Goal: Information Seeking & Learning: Learn about a topic

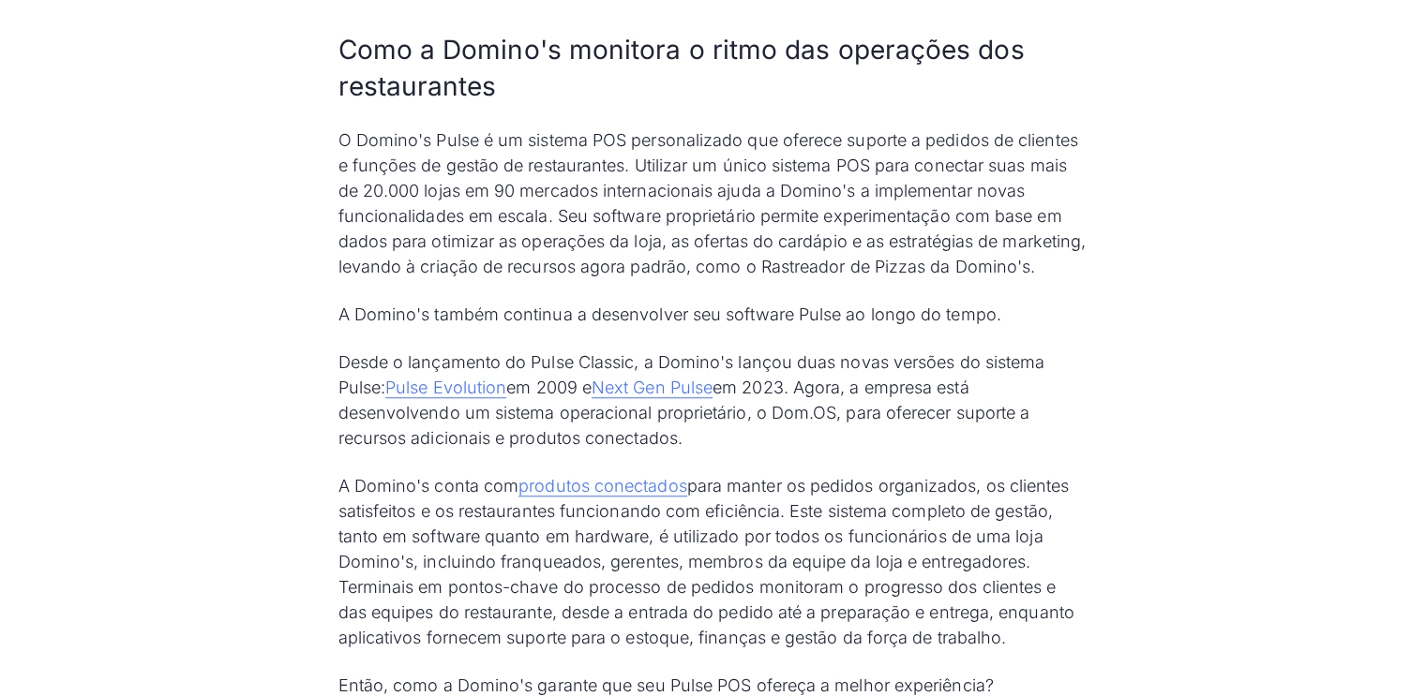
scroll to position [1575, 0]
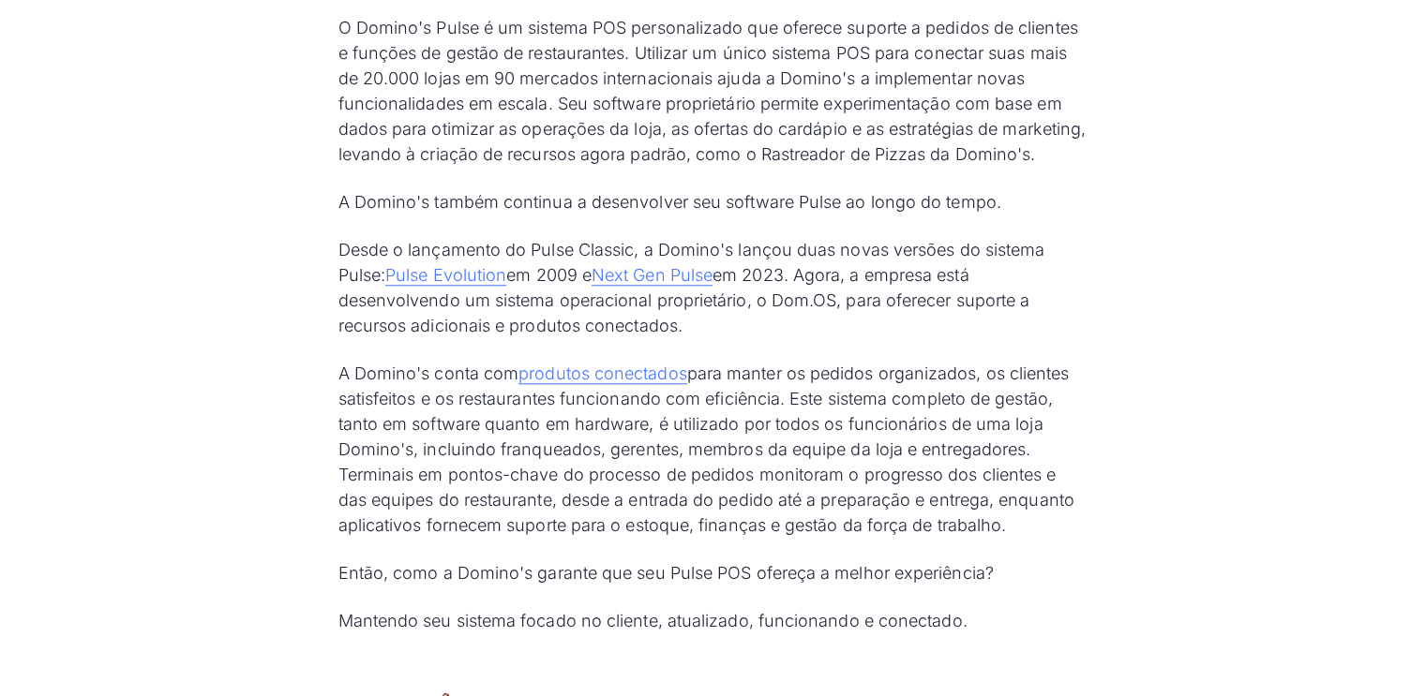
click at [691, 240] on font "Desde o lançamento do Pulse Classic, a Domino's lançou duas novas versões do si…" at bounding box center [691, 262] width 707 height 45
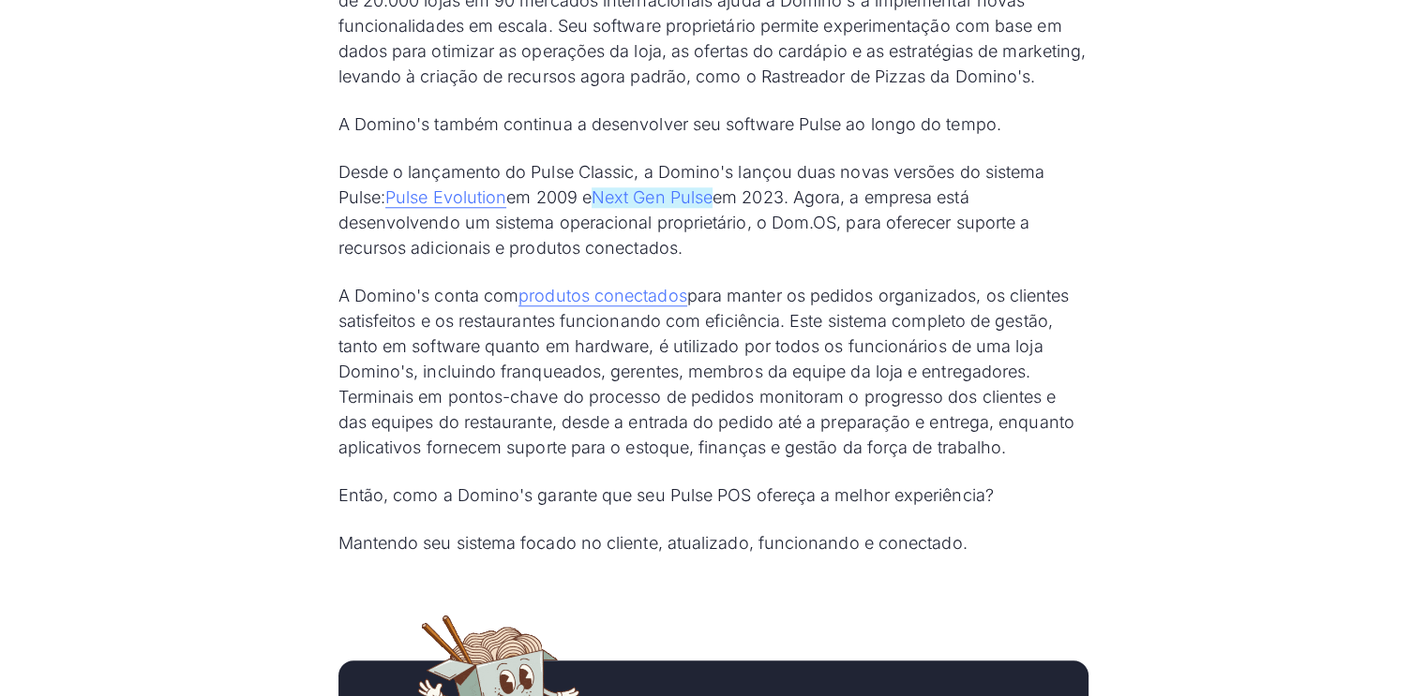
scroll to position [1687, 0]
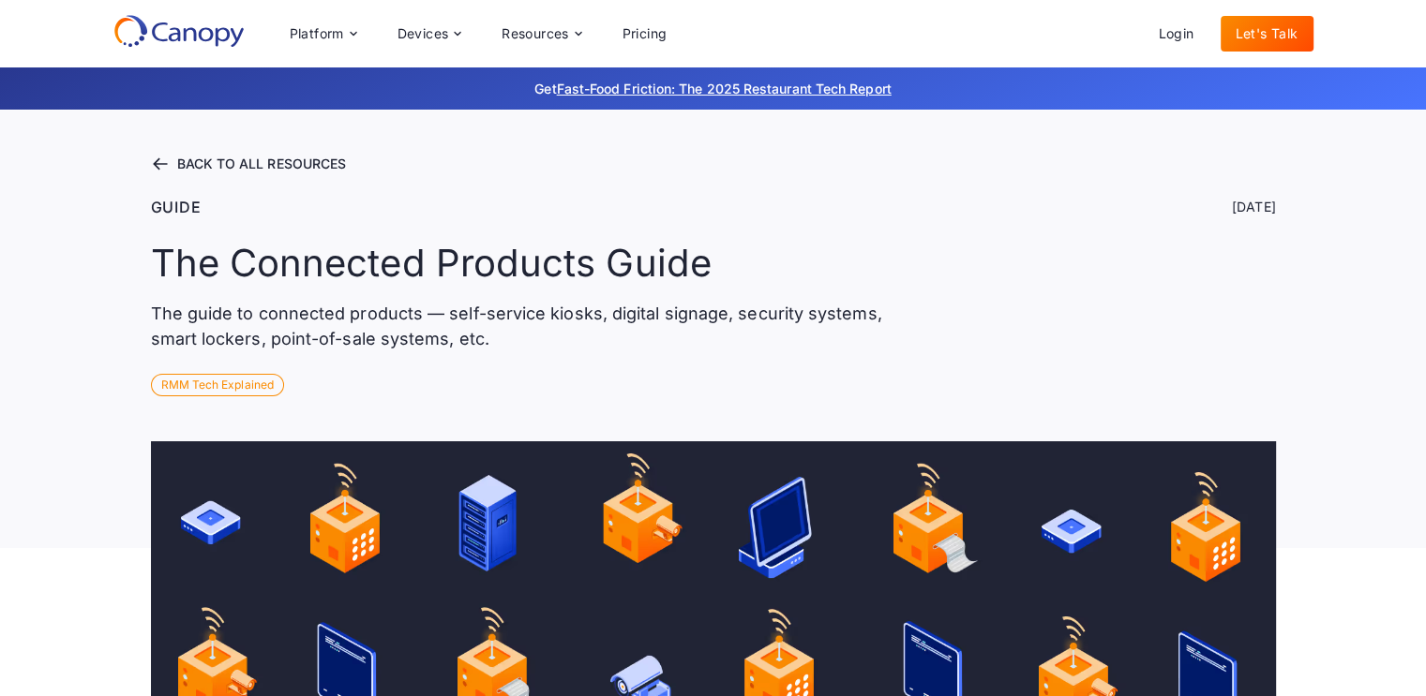
click at [525, 241] on h1 "The Connected Products Guide" at bounding box center [431, 263] width 561 height 45
click at [765, 241] on div "The Connected Products Guide The guide to connected products — self-service kio…" at bounding box center [523, 296] width 744 height 111
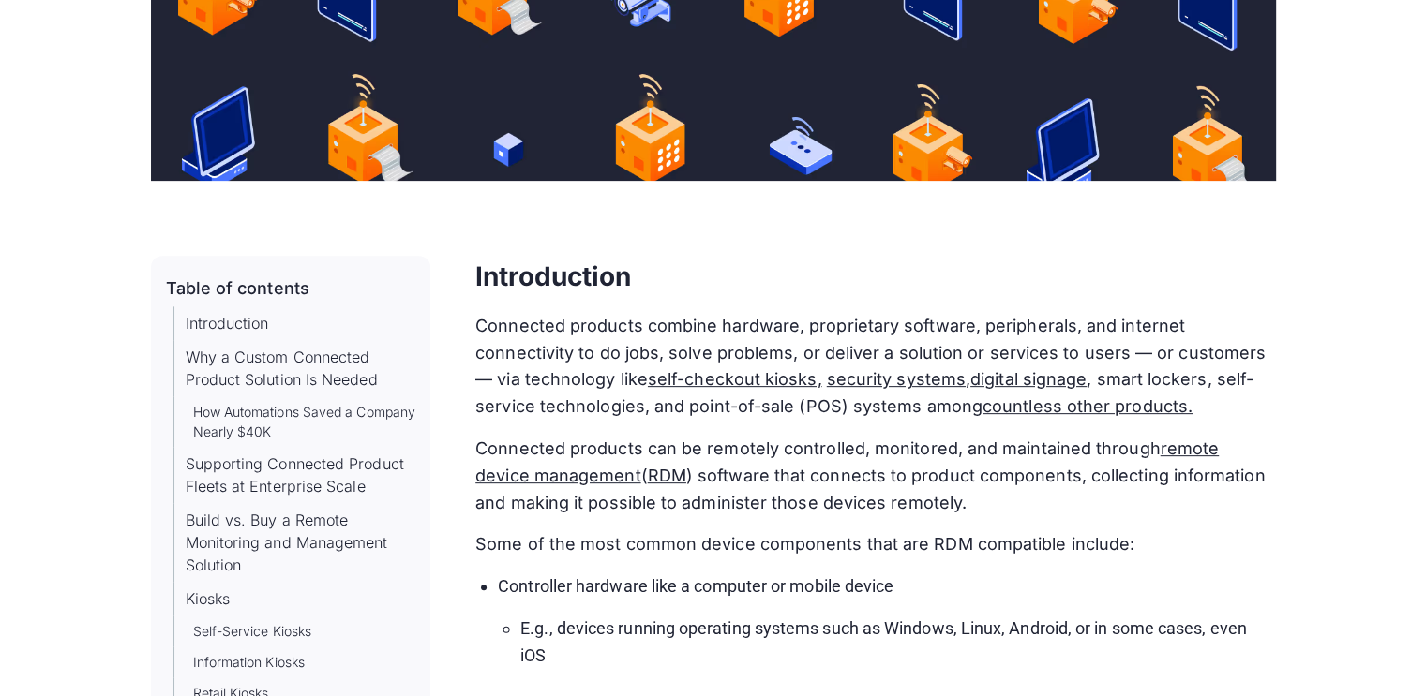
scroll to position [787, 0]
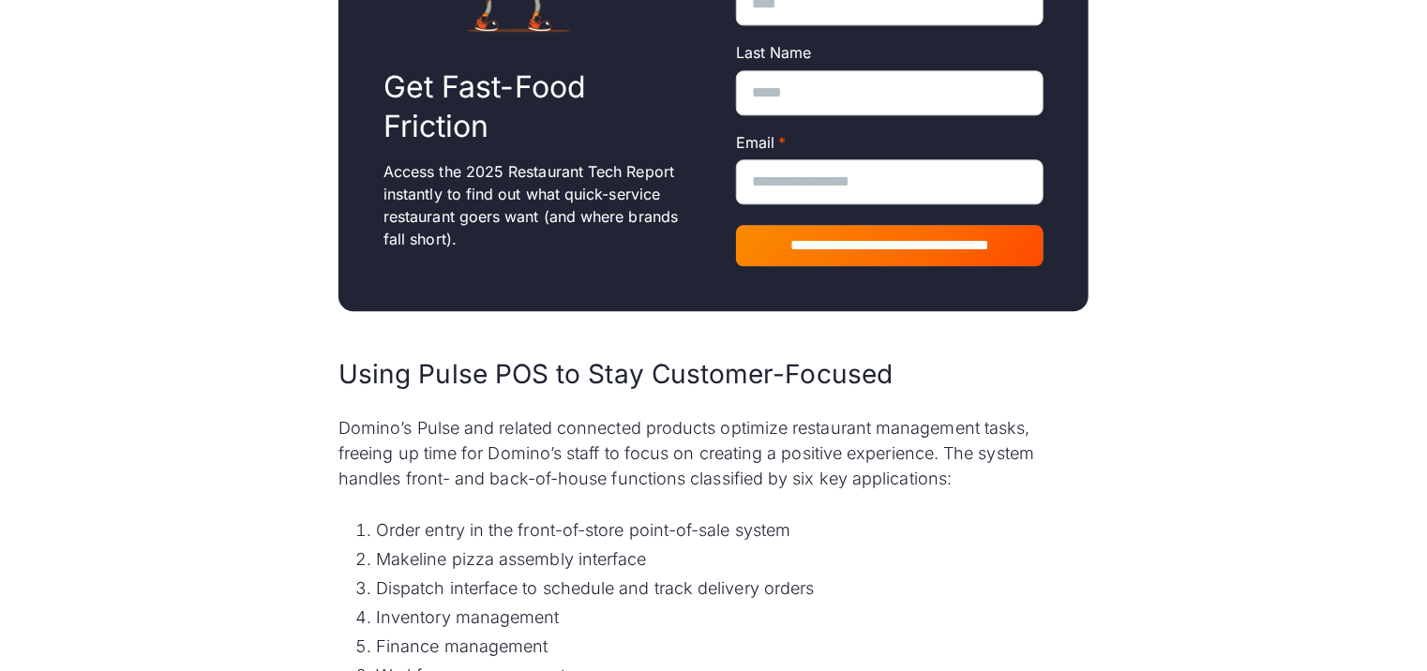
scroll to position [2250, 0]
